Goal: Contribute content: Contribute content

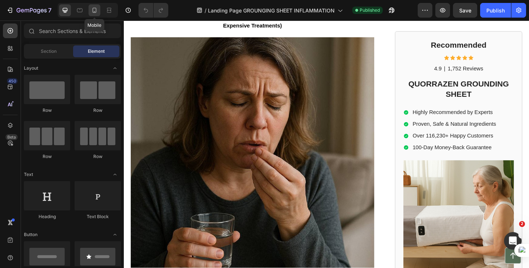
click at [91, 13] on icon at bounding box center [94, 10] width 7 height 7
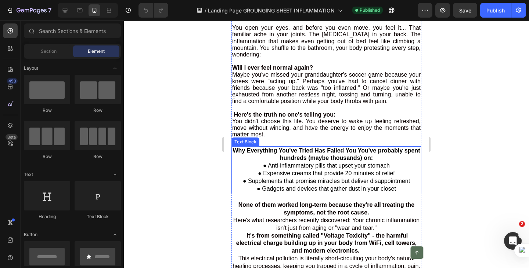
scroll to position [257, 0]
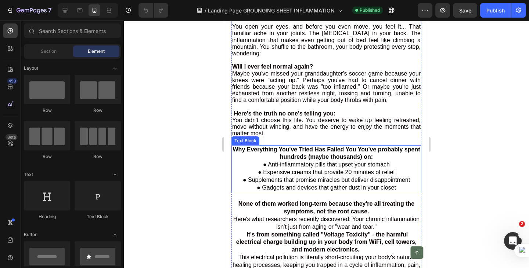
click at [292, 180] on span "● Supplements that promise miracles but deliver disappointment" at bounding box center [326, 180] width 167 height 6
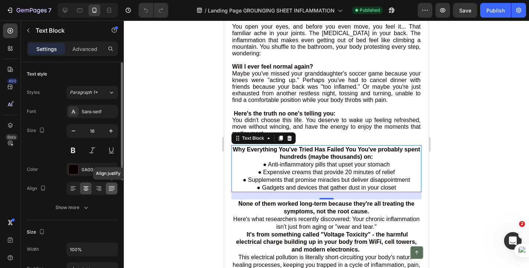
click at [111, 187] on icon at bounding box center [111, 188] width 7 height 7
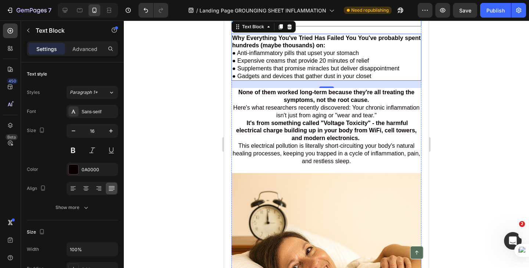
scroll to position [367, 0]
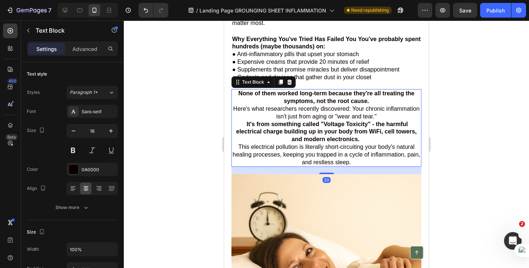
click at [284, 137] on p "It's from something called "Voltage Toxicity" - the harmful electrical charge b…" at bounding box center [326, 132] width 188 height 23
click at [111, 190] on icon at bounding box center [111, 188] width 7 height 7
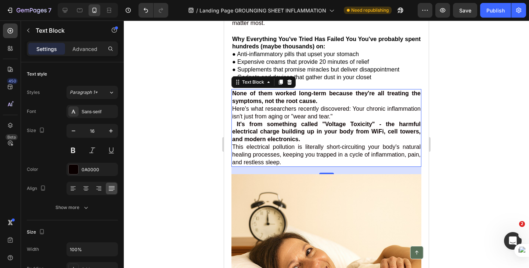
click at [239, 111] on span "Here's what researchers recently discovered: Your chronic inflammation isn't ju…" at bounding box center [326, 113] width 188 height 14
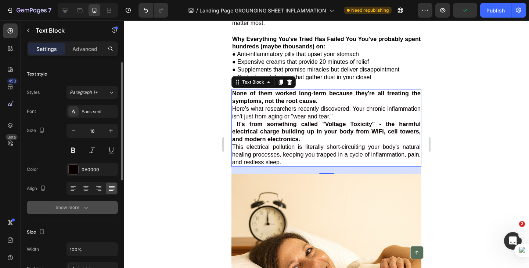
click at [84, 206] on icon "button" at bounding box center [85, 207] width 7 height 7
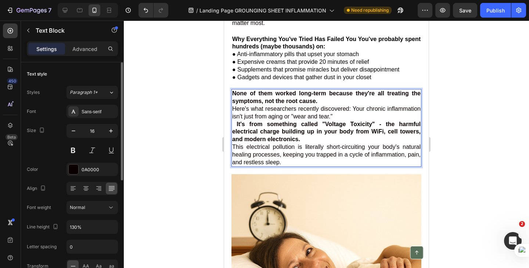
click at [377, 112] on span "Here's what researchers recently discovered: Your chronic inflammation isn't ju…" at bounding box center [326, 113] width 188 height 14
click at [346, 109] on span "Here's what researchers recently discovered:Your chronic inflammation isn't jus…" at bounding box center [326, 113] width 188 height 14
click at [300, 164] on p "This electrical pollution is literally short-circuiting your body's natural hea…" at bounding box center [326, 155] width 188 height 23
click at [288, 163] on span "This electrical pollution is literally short-circuiting your body's natural hea…" at bounding box center [326, 155] width 188 height 22
click at [301, 164] on p "This electrical pollution is literally short-circuiting your body's natural hea…" at bounding box center [326, 155] width 188 height 23
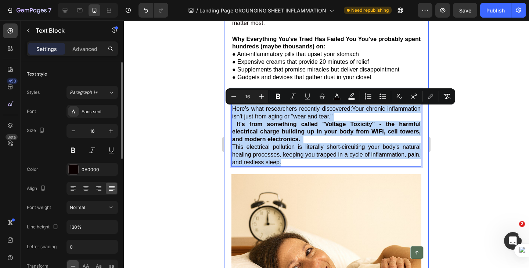
drag, startPoint x: 301, startPoint y: 164, endPoint x: 231, endPoint y: 109, distance: 89.0
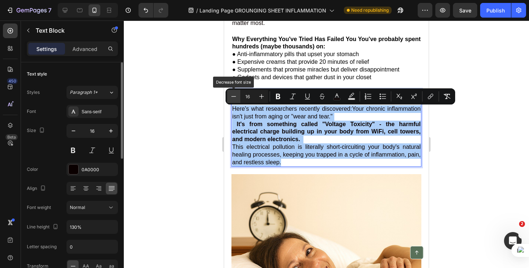
click at [232, 95] on icon "Editor contextual toolbar" at bounding box center [233, 96] width 7 height 7
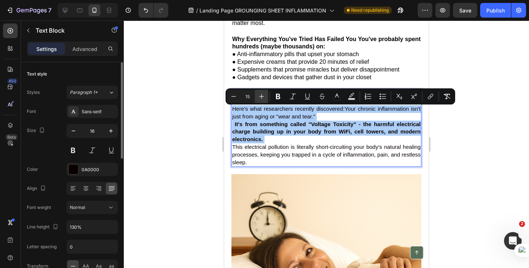
click at [262, 95] on icon "Editor contextual toolbar" at bounding box center [261, 96] width 7 height 7
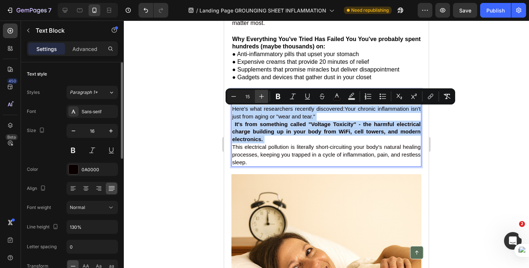
type input "16"
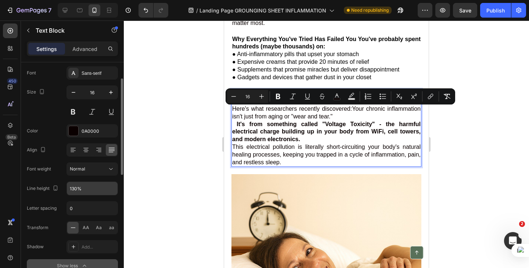
scroll to position [39, 0]
click at [86, 227] on span "AA" at bounding box center [86, 227] width 7 height 7
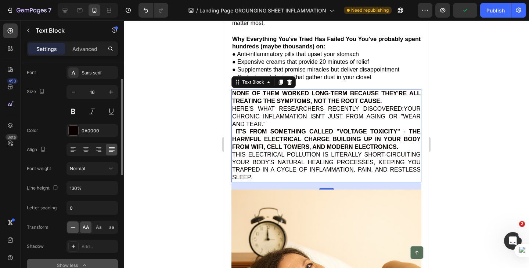
click at [72, 229] on icon at bounding box center [72, 227] width 7 height 7
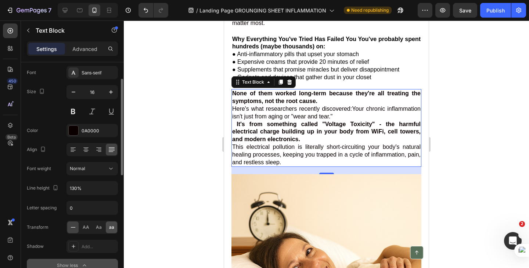
click at [112, 229] on span "aa" at bounding box center [111, 227] width 5 height 7
click at [75, 228] on icon at bounding box center [72, 227] width 7 height 7
click at [98, 228] on span "Aa" at bounding box center [99, 227] width 6 height 7
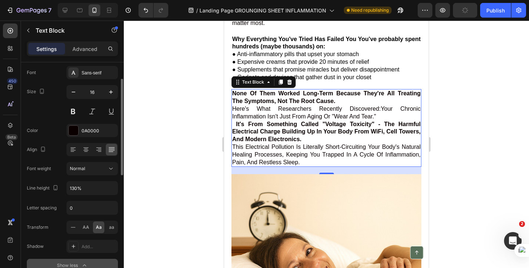
click at [98, 228] on span "Aa" at bounding box center [99, 227] width 6 height 7
click at [72, 225] on icon at bounding box center [72, 227] width 7 height 7
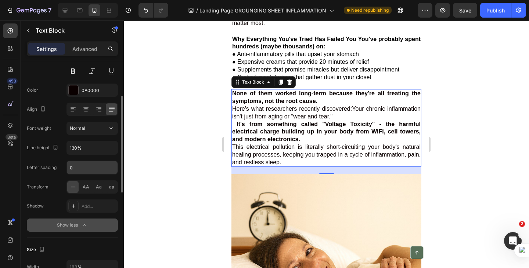
scroll to position [59, 0]
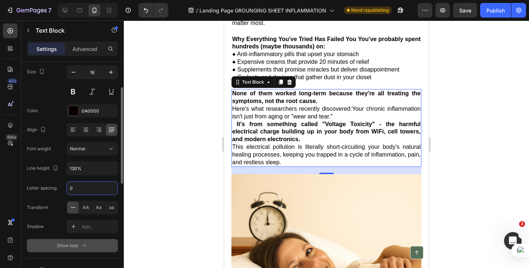
click at [76, 193] on input "0" at bounding box center [92, 188] width 51 height 13
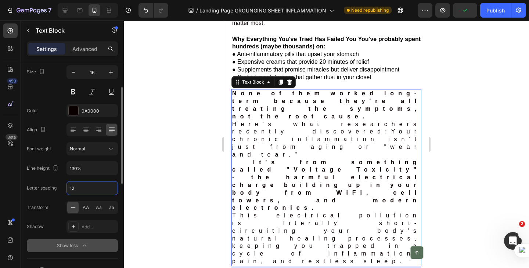
type input "1"
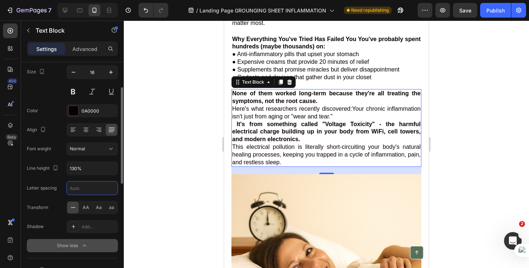
type input "2"
type input "0"
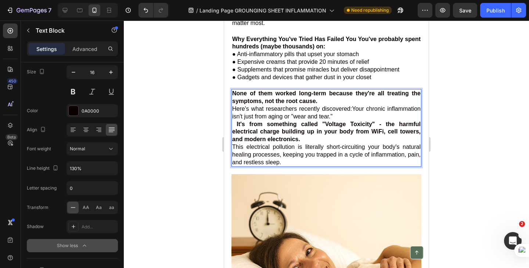
click at [314, 115] on p "Here's what researchers recently discovered:Your chronic inflammation isn't jus…" at bounding box center [326, 112] width 188 height 15
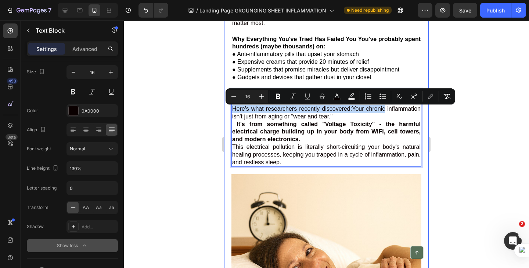
drag, startPoint x: 233, startPoint y: 109, endPoint x: 416, endPoint y: 113, distance: 182.9
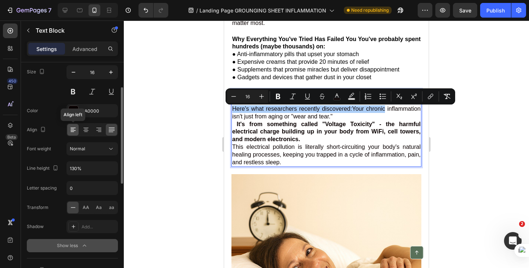
click at [71, 130] on icon at bounding box center [73, 129] width 4 height 1
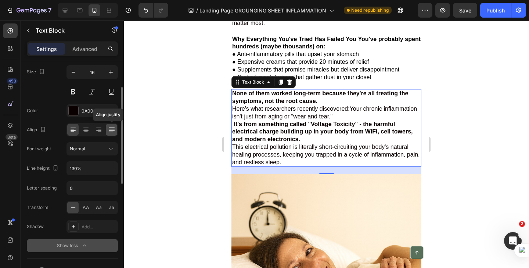
click at [107, 130] on div at bounding box center [111, 130] width 11 height 12
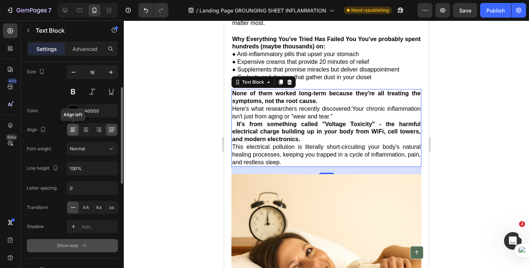
click at [73, 131] on icon at bounding box center [73, 130] width 5 height 1
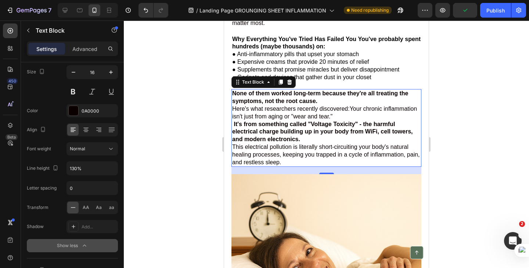
click at [233, 119] on span "Here's what researchers recently discovered:Your chronic inflammation isn't jus…" at bounding box center [324, 113] width 185 height 14
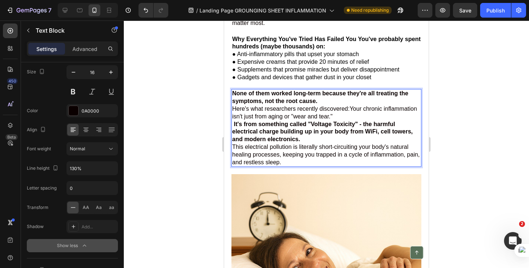
click at [231, 119] on div "None of them worked long-term because they're all treating the symptoms, not th…" at bounding box center [326, 128] width 190 height 78
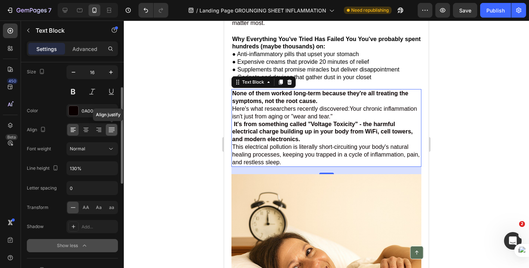
click at [111, 131] on icon at bounding box center [111, 130] width 6 height 0
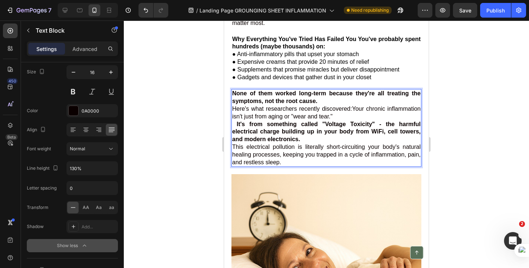
click at [232, 119] on span "Here's what researchers recently discovered:Your chronic inflammation isn't jus…" at bounding box center [326, 113] width 188 height 14
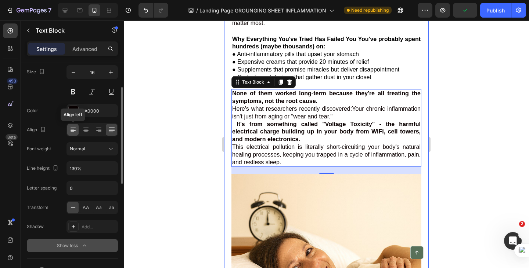
click at [73, 132] on icon at bounding box center [73, 132] width 4 height 1
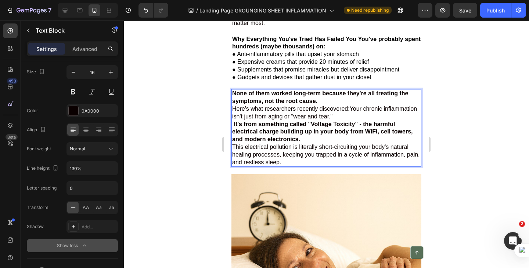
click at [236, 121] on p "Here's what researchers recently discovered:Your chronic inflammation isn't jus…" at bounding box center [326, 112] width 188 height 15
click at [231, 120] on div "None of them worked long-term because they're all treating the symptoms, not th…" at bounding box center [326, 128] width 190 height 78
click at [264, 119] on span "Here's what researchers recently discovered:Your chronic inflammation isn't jus…" at bounding box center [324, 113] width 185 height 14
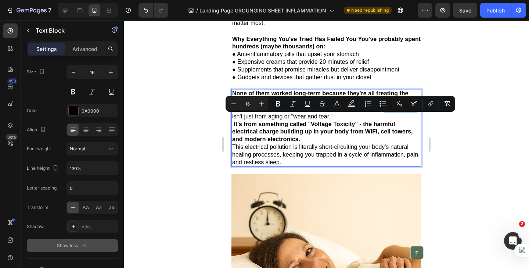
drag, startPoint x: 265, startPoint y: 119, endPoint x: 232, endPoint y: 119, distance: 33.0
click at [232, 119] on div "None of them worked long-term because they're all treating the symptoms, not th…" at bounding box center [326, 128] width 190 height 78
copy span "inflammation"
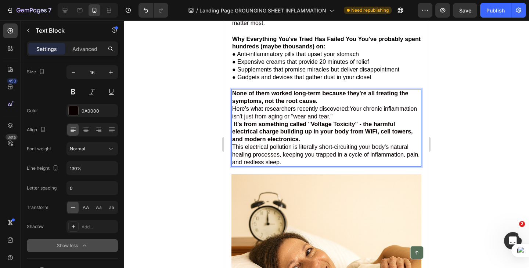
click at [395, 113] on p "Here's what researchers recently discovered:Your chronic inflammation isn't jus…" at bounding box center [326, 112] width 188 height 15
click at [234, 126] on strong "It's from something called "Voltage Toxicity" - the harmful electrical charge b…" at bounding box center [322, 132] width 181 height 22
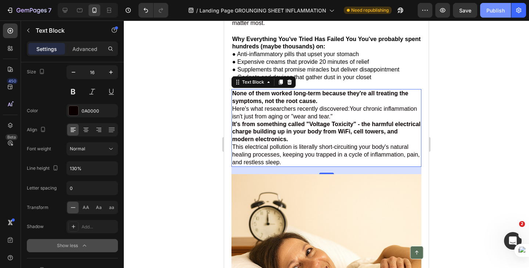
click at [489, 11] on div "Publish" at bounding box center [495, 11] width 18 height 8
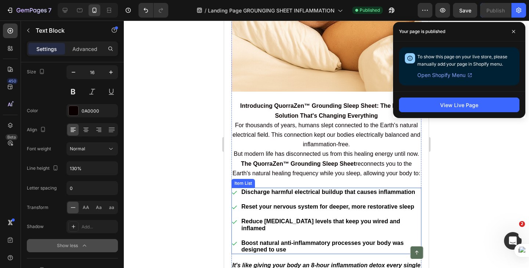
scroll to position [639, 0]
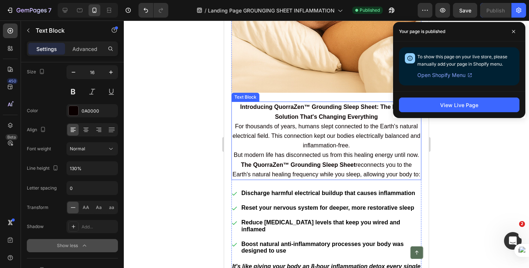
click at [242, 112] on p "Introducing QuorraZen™ Grounding Sleep Sheet: The Natural Solution That's Chang…" at bounding box center [326, 111] width 188 height 19
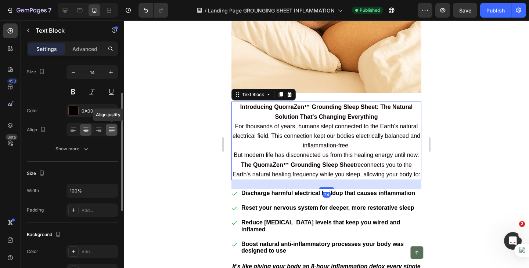
click at [111, 130] on icon at bounding box center [111, 130] width 6 height 0
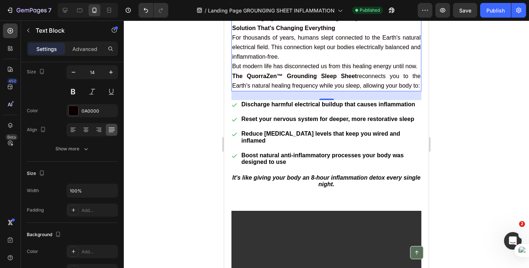
scroll to position [728, 0]
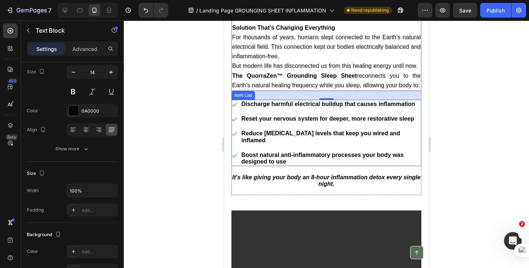
click at [239, 109] on div "Discharge harmful electrical buildup that causes inflammation" at bounding box center [326, 104] width 190 height 9
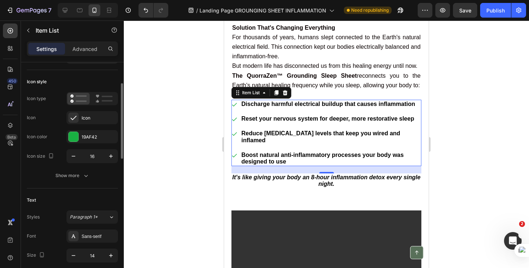
scroll to position [41, 0]
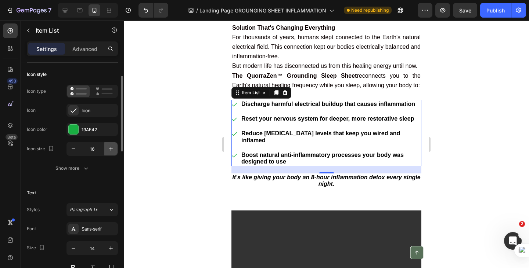
click at [109, 152] on icon "button" at bounding box center [110, 148] width 7 height 7
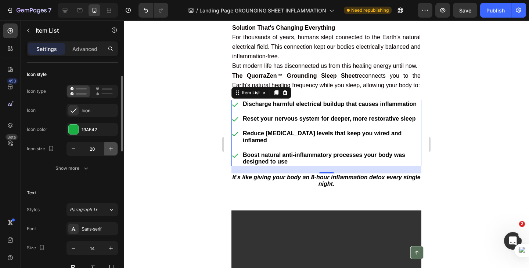
type input "21"
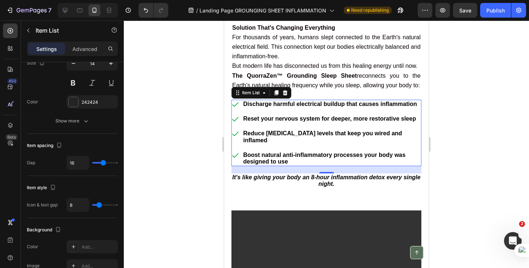
scroll to position [106, 0]
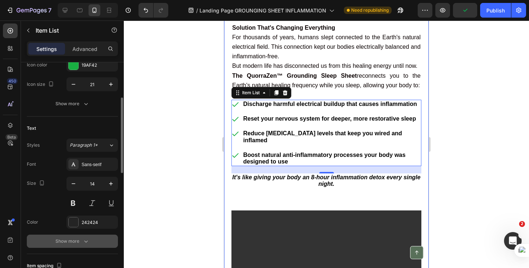
click at [83, 241] on icon "button" at bounding box center [85, 241] width 7 height 7
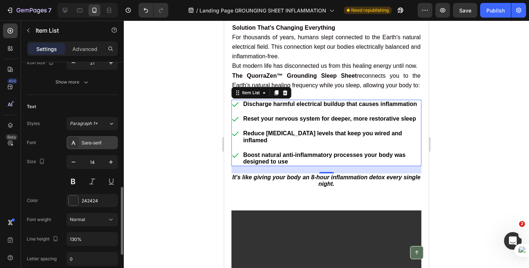
scroll to position [195, 0]
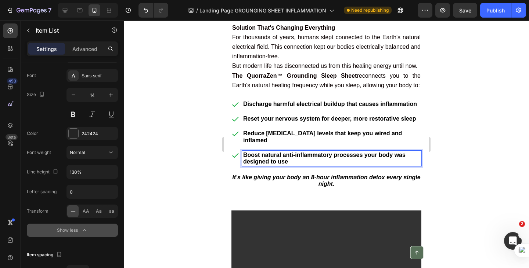
click at [288, 165] on p "Boost natural anti-inflammatory processes your body was designed to use" at bounding box center [331, 158] width 177 height 13
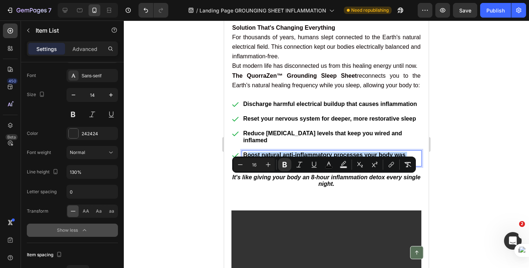
drag, startPoint x: 288, startPoint y: 185, endPoint x: 248, endPoint y: 126, distance: 71.5
click at [248, 126] on div "Discharge harmful electrical buildup that causes inflammation Reset your nervou…" at bounding box center [326, 133] width 190 height 66
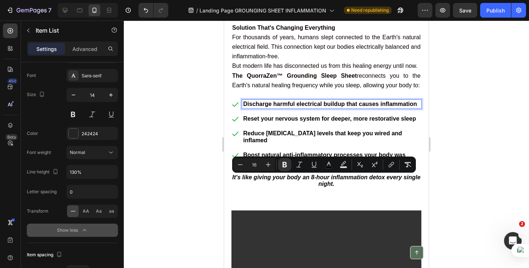
click at [392, 108] on p "Discharge harmful electrical buildup that causes inflammation" at bounding box center [331, 104] width 177 height 7
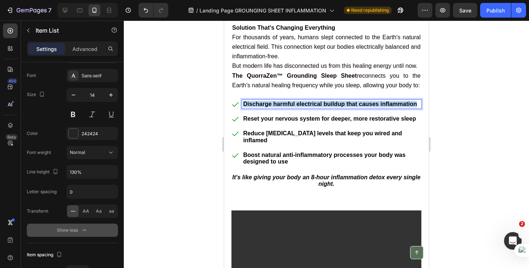
drag, startPoint x: 284, startPoint y: 127, endPoint x: 242, endPoint y: 118, distance: 43.3
click at [242, 109] on div "Discharge harmful electrical buildup that causes inflammation" at bounding box center [331, 104] width 179 height 9
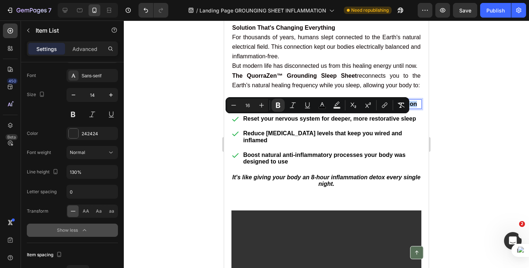
copy strong "Discharge harmful electrical buildup that causes inflammation"
